Goal: Find specific page/section: Find specific page/section

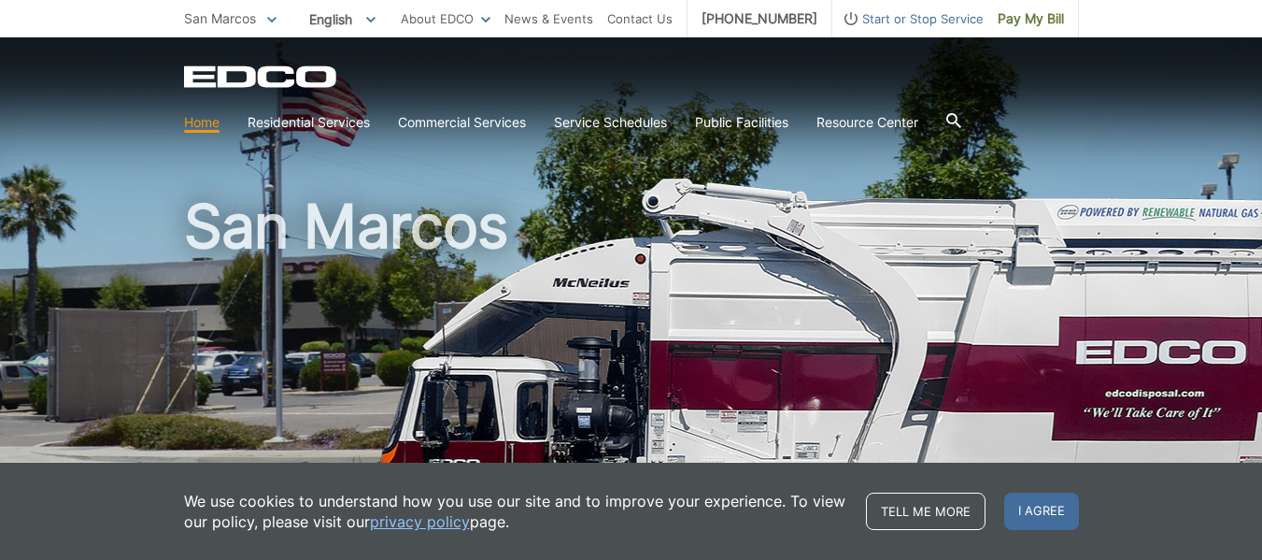
click at [962, 117] on icon at bounding box center [954, 120] width 15 height 15
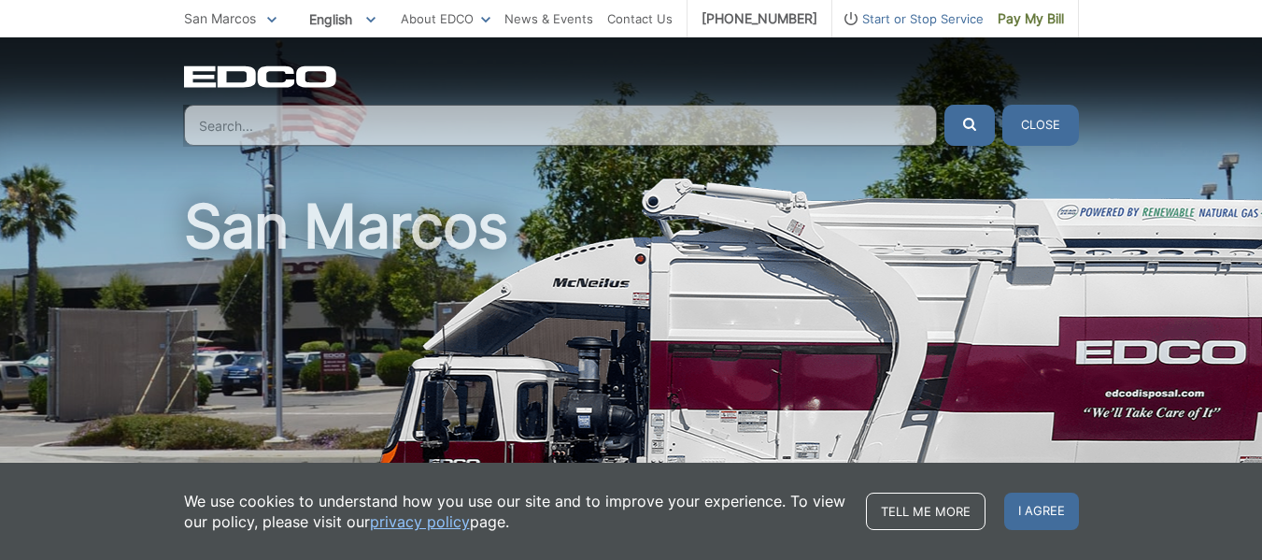
click at [850, 121] on input "Search" at bounding box center [560, 125] width 753 height 41
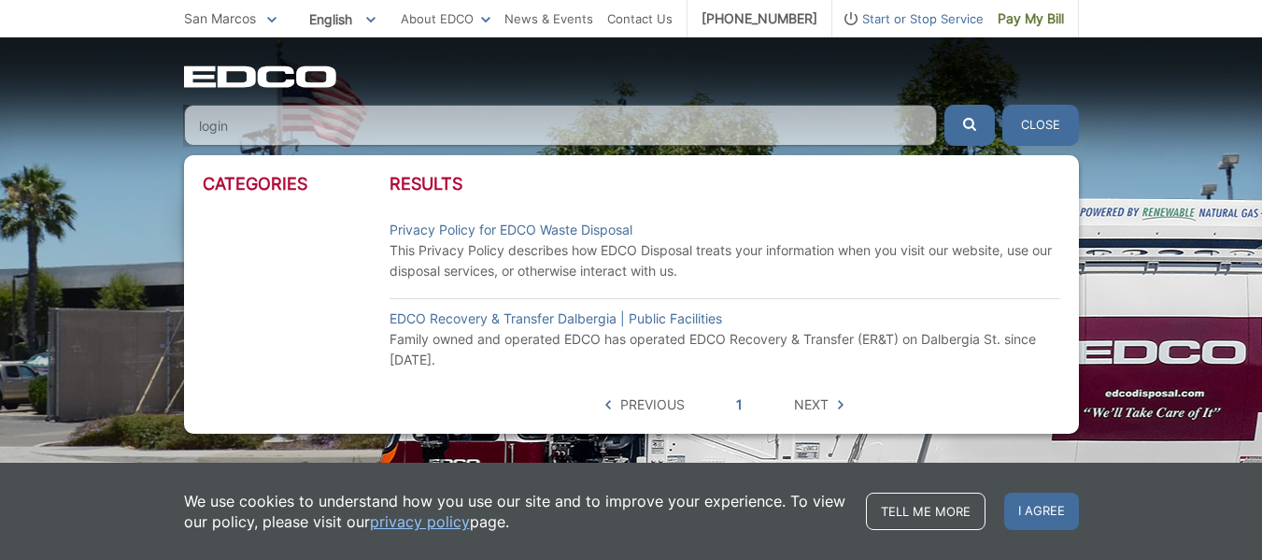
type input "login"
click at [945, 105] on button "submit" at bounding box center [970, 125] width 50 height 41
click at [452, 235] on link "Privacy Policy for EDCO Waste Disposal" at bounding box center [511, 230] width 243 height 21
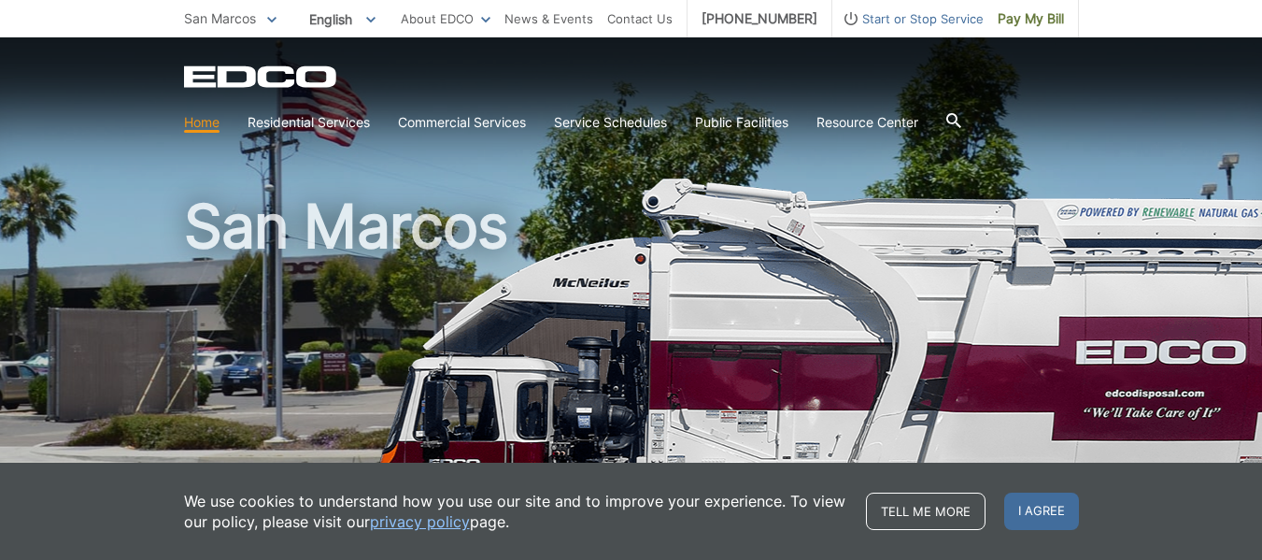
click at [961, 125] on icon at bounding box center [954, 120] width 15 height 15
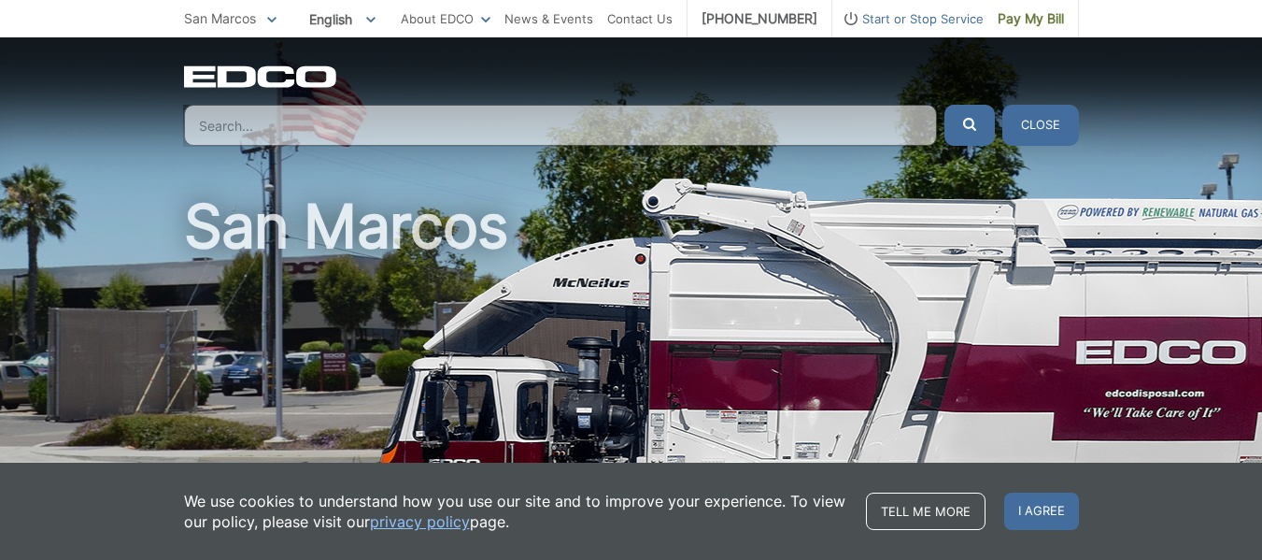
click at [849, 131] on input "Search" at bounding box center [560, 125] width 753 height 41
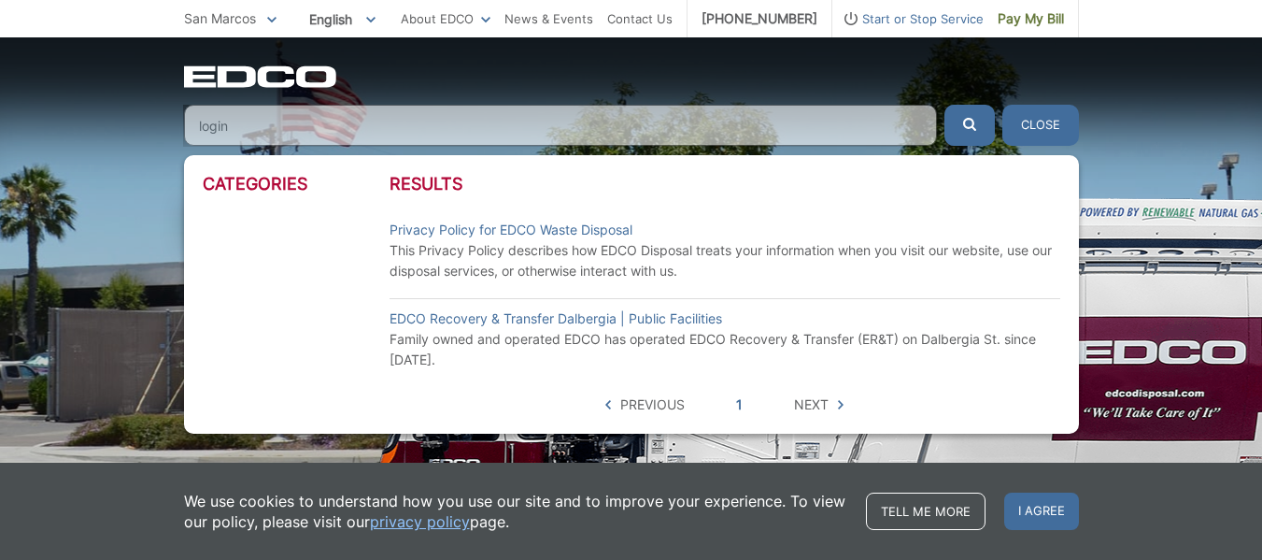
type input "login"
click at [945, 105] on button "submit" at bounding box center [970, 125] width 50 height 41
click at [962, 129] on button "submit" at bounding box center [970, 125] width 50 height 41
click at [1062, 118] on button "Close" at bounding box center [1041, 125] width 77 height 41
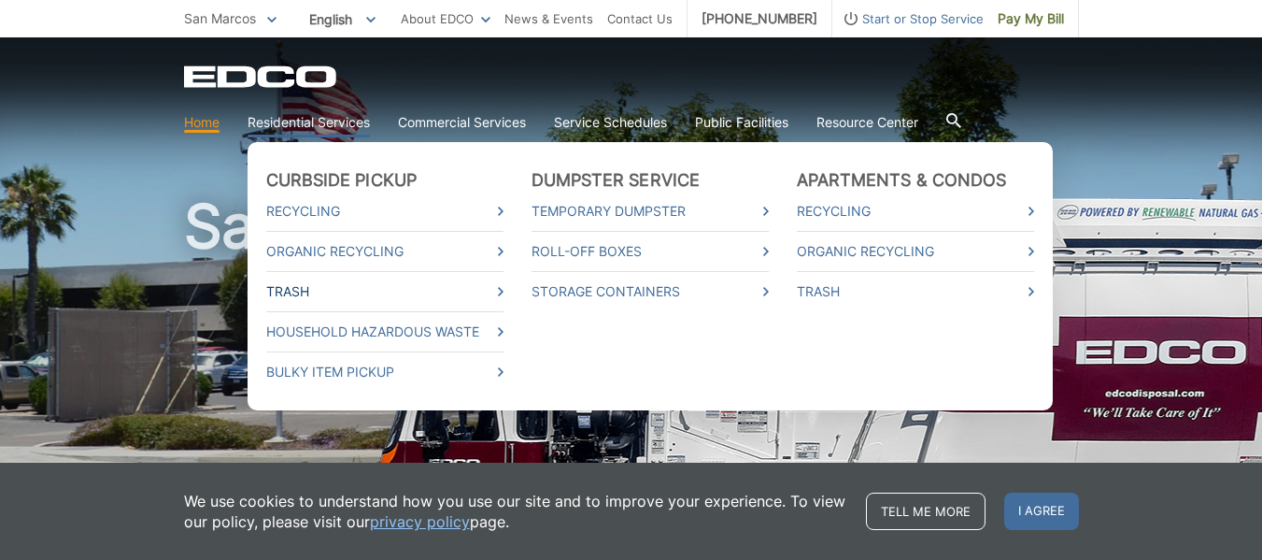
click at [309, 283] on link "Trash" at bounding box center [384, 291] width 237 height 21
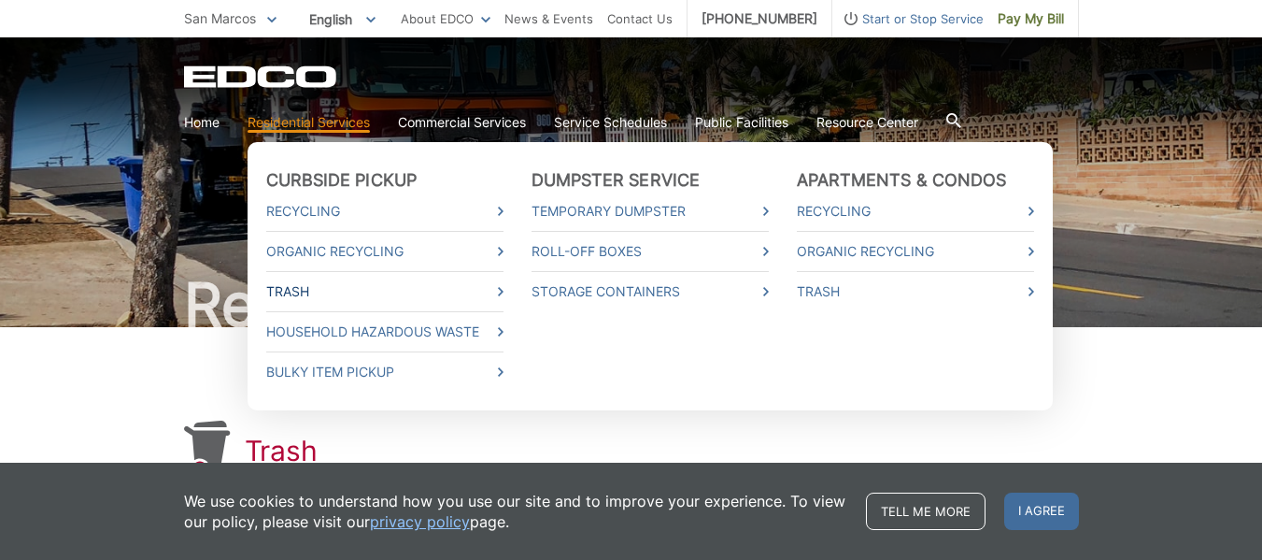
click at [503, 291] on icon at bounding box center [501, 291] width 6 height 9
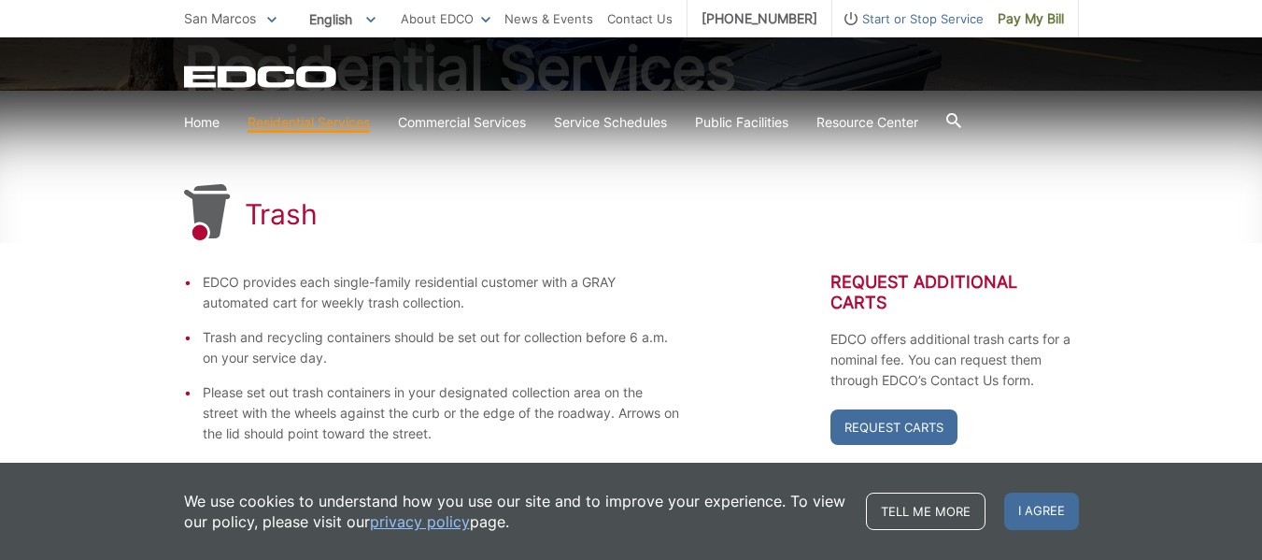
scroll to position [237, 0]
click at [1063, 514] on span "I agree" at bounding box center [1042, 510] width 75 height 37
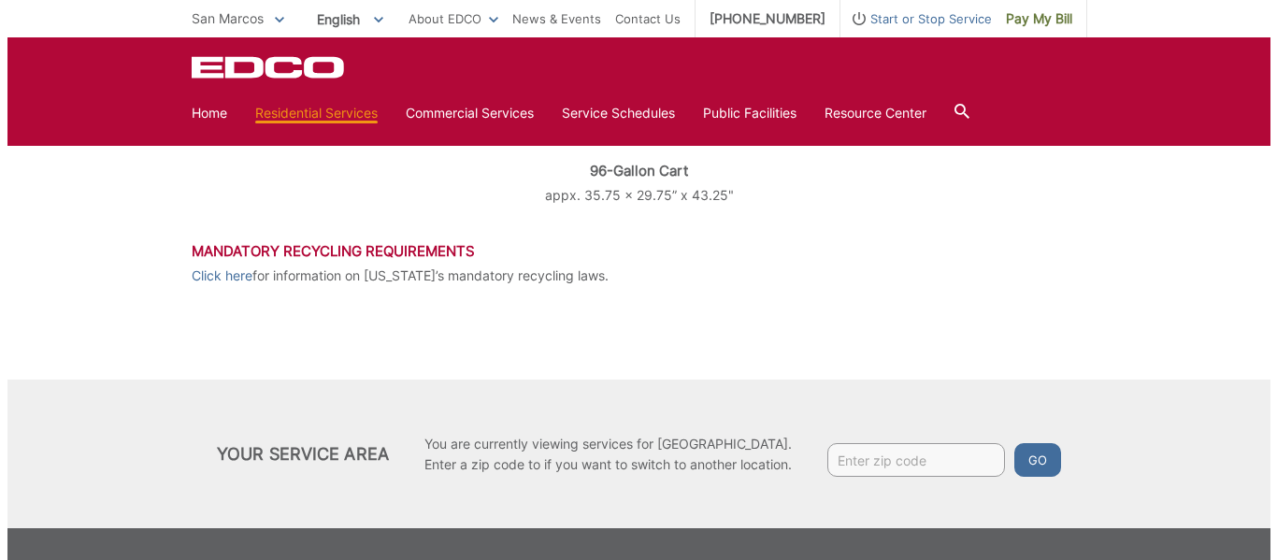
scroll to position [991, 0]
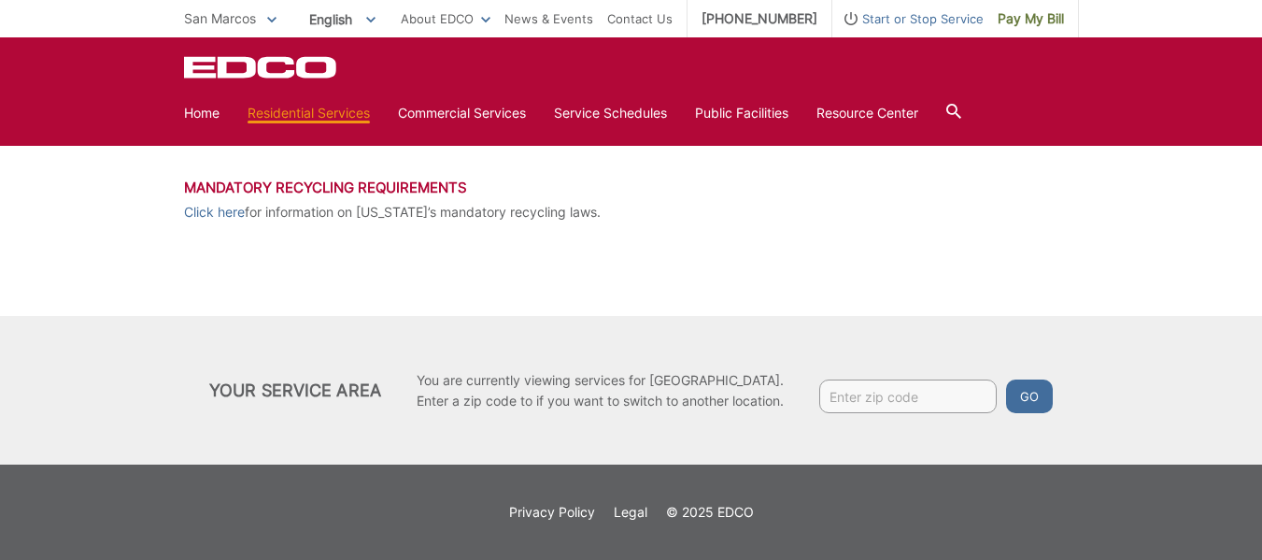
click at [934, 392] on input "Enter zip code" at bounding box center [909, 396] width 178 height 34
type input "92078"
click at [1026, 392] on button "Go" at bounding box center [1029, 396] width 47 height 34
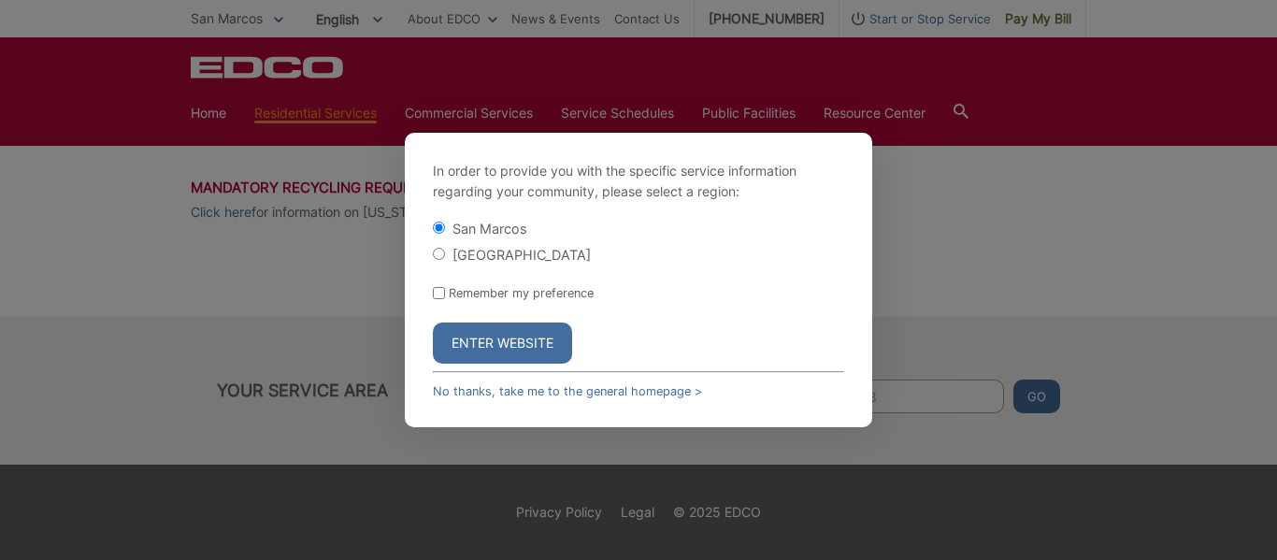
click at [504, 342] on button "Enter Website" at bounding box center [502, 342] width 139 height 41
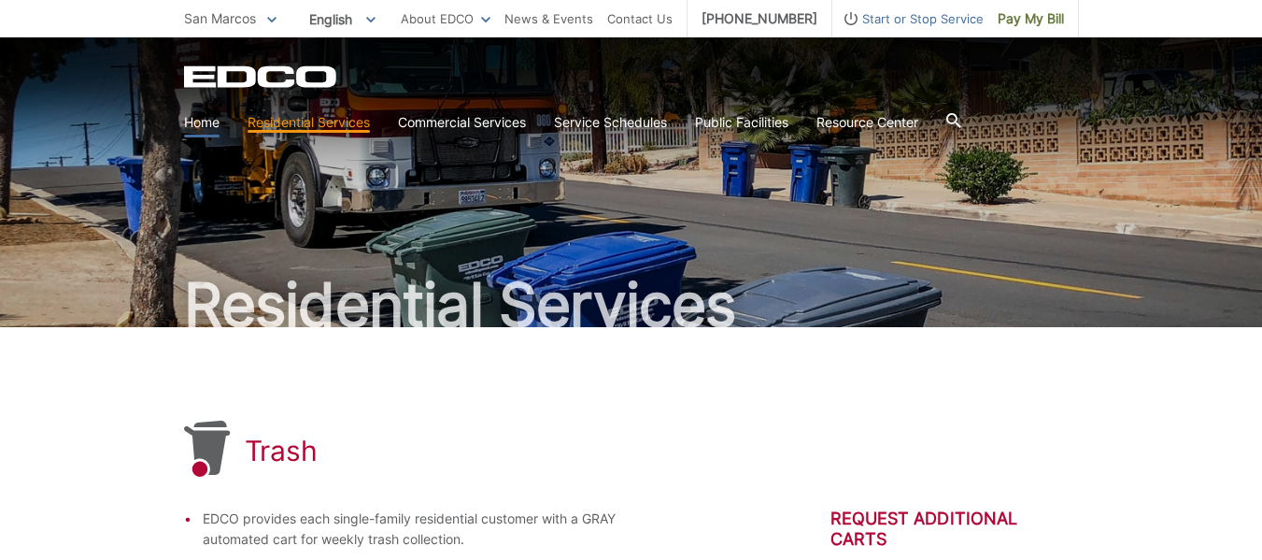
click at [207, 120] on link "Home" at bounding box center [202, 122] width 36 height 21
